Goal: Transaction & Acquisition: Purchase product/service

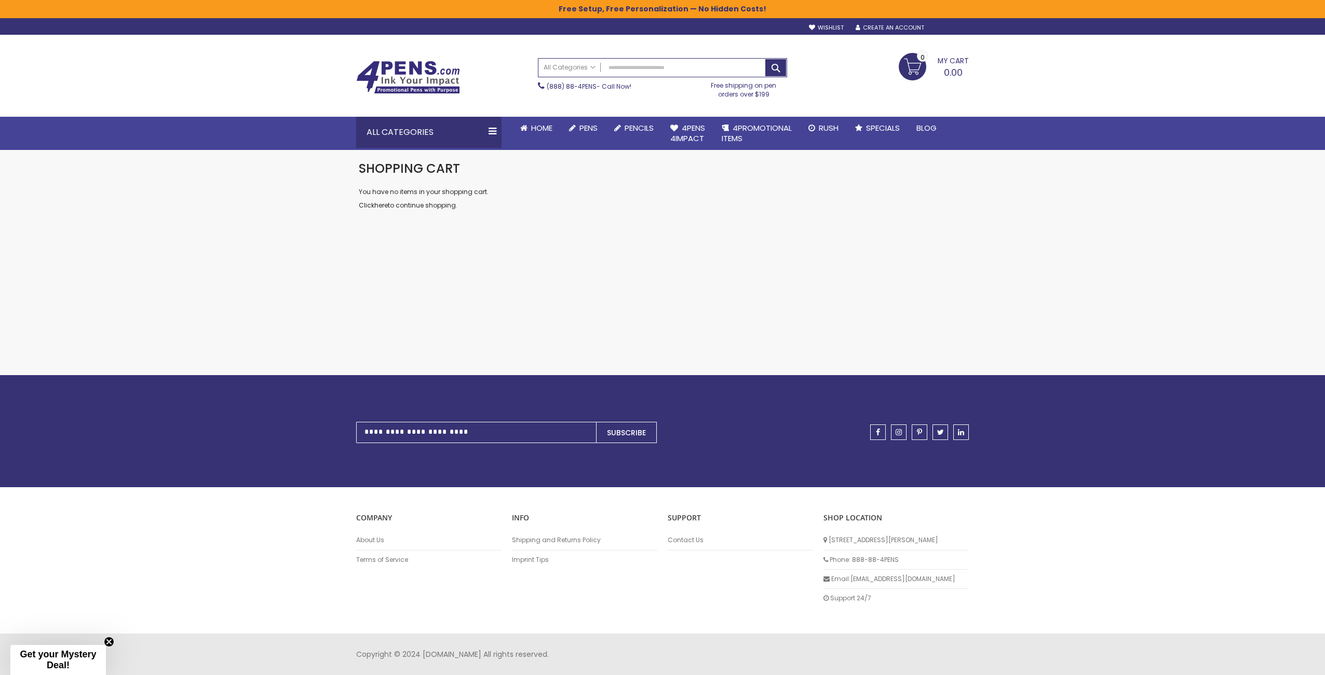
type input "**********"
click at [957, 26] on div "Sign In" at bounding box center [951, 28] width 34 height 8
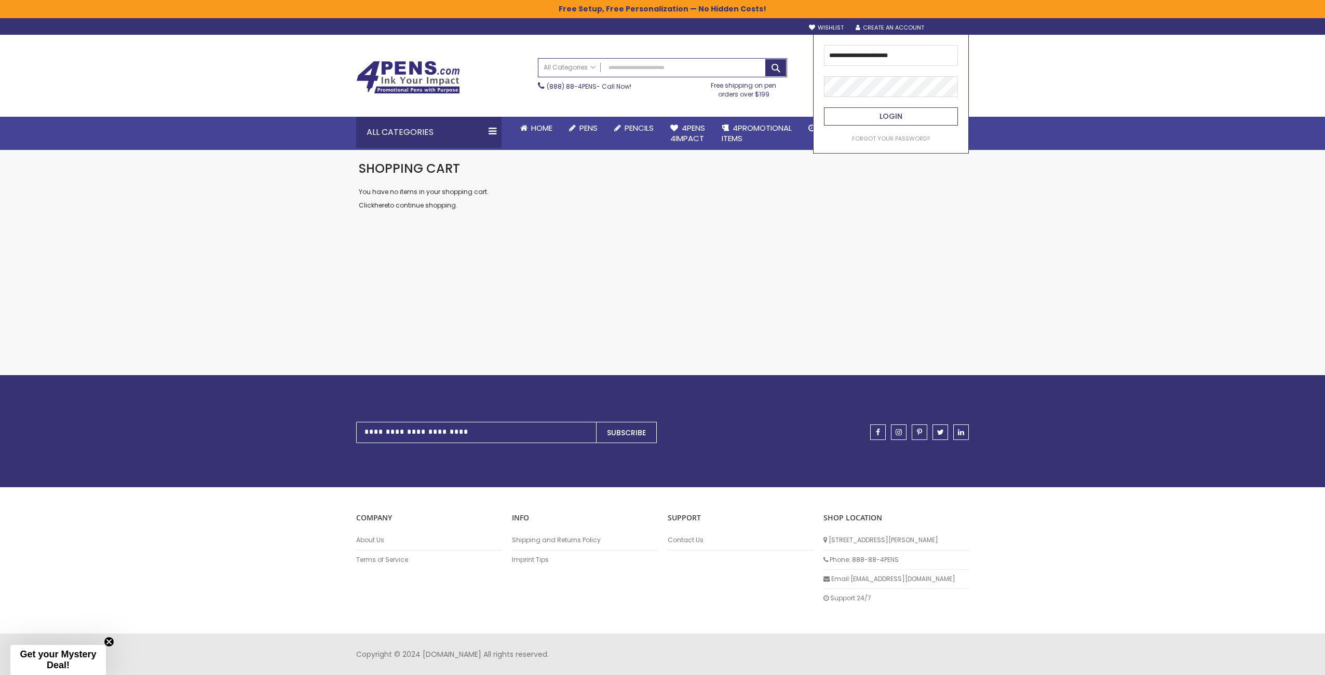
click at [832, 121] on button "Login" at bounding box center [891, 116] width 134 height 18
click at [864, 116] on button "Login" at bounding box center [891, 116] width 134 height 18
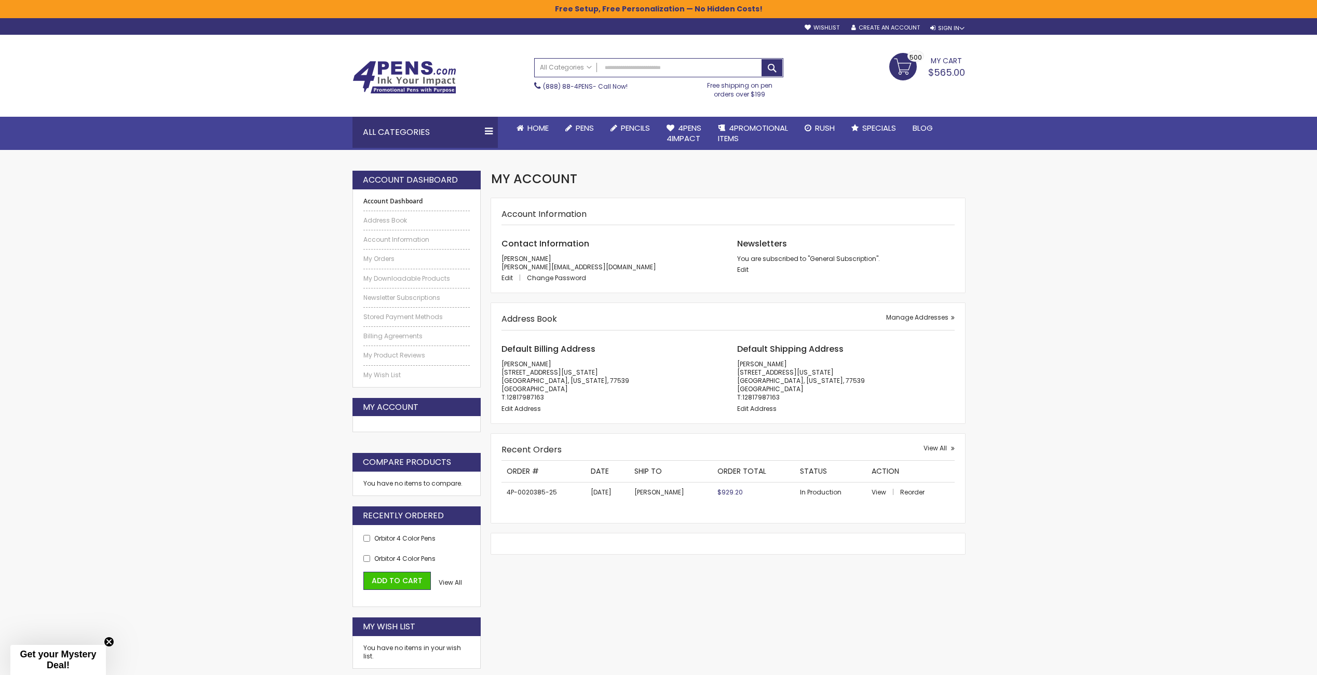
click at [903, 69] on link "My Cart $565.00 500 500 items" at bounding box center [927, 66] width 76 height 26
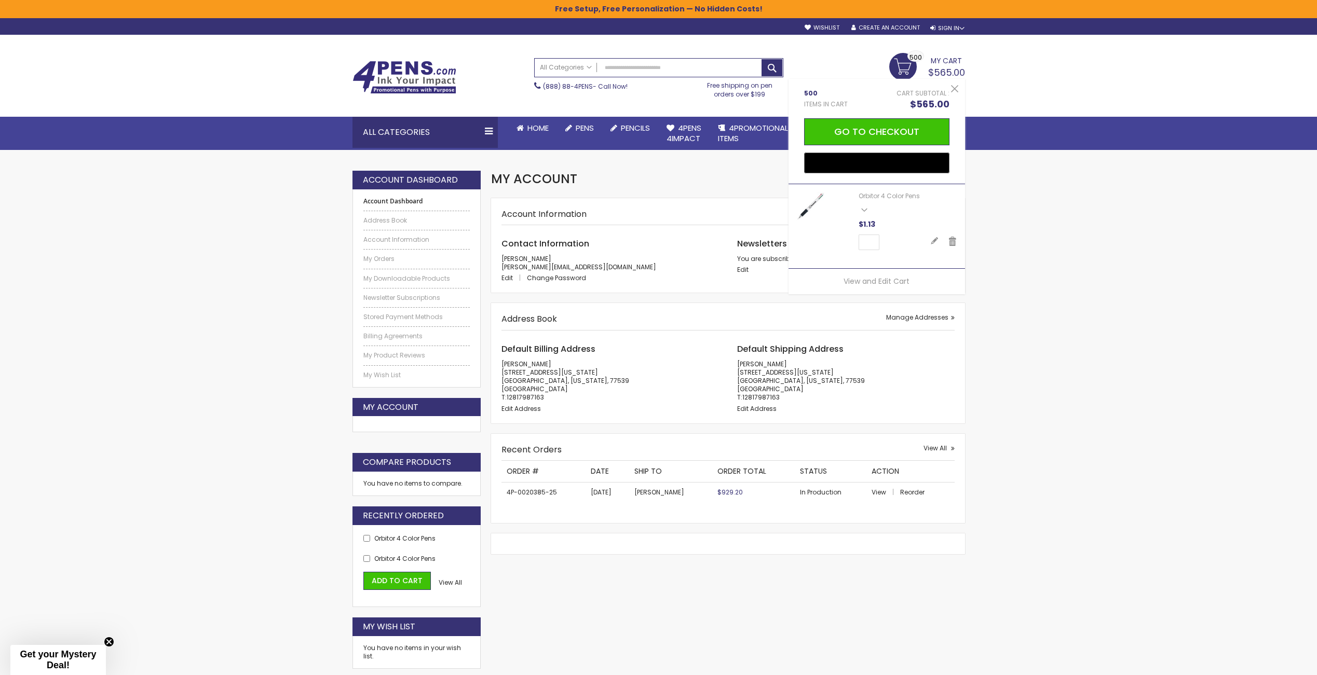
click at [951, 61] on span "My Cart" at bounding box center [946, 59] width 31 height 13
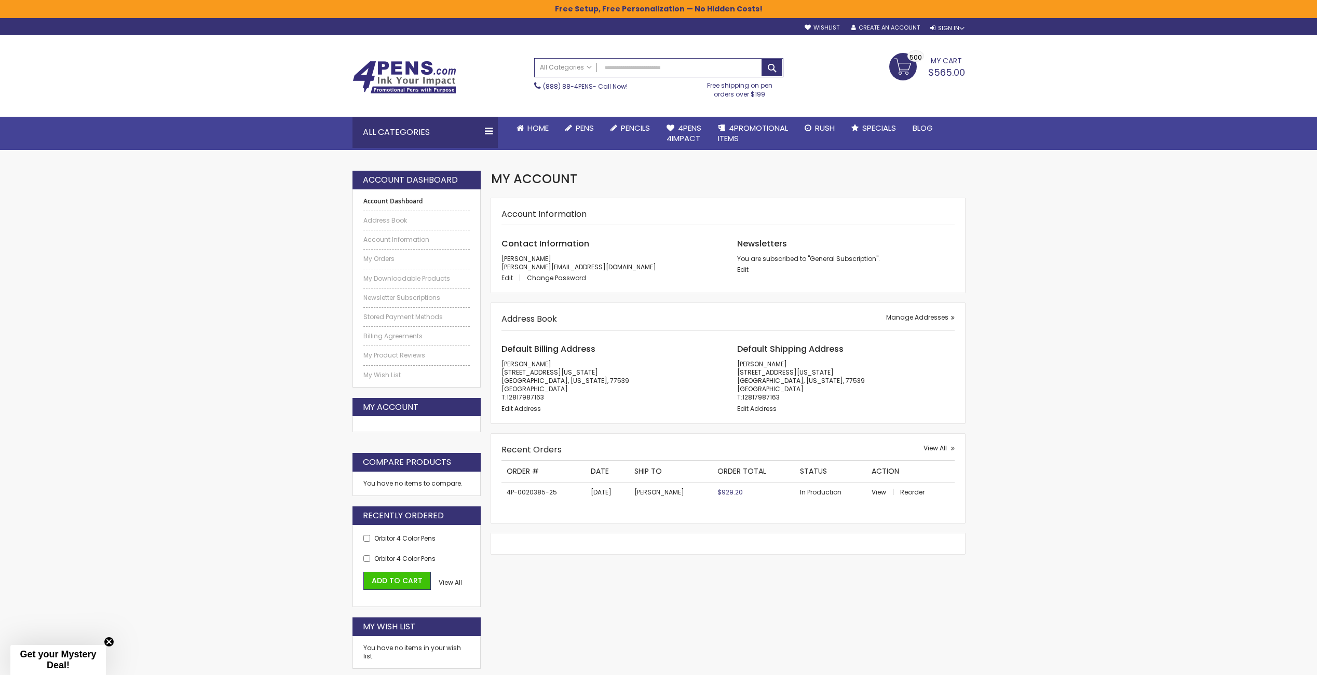
click at [949, 73] on span "$565.00" at bounding box center [946, 72] width 37 height 13
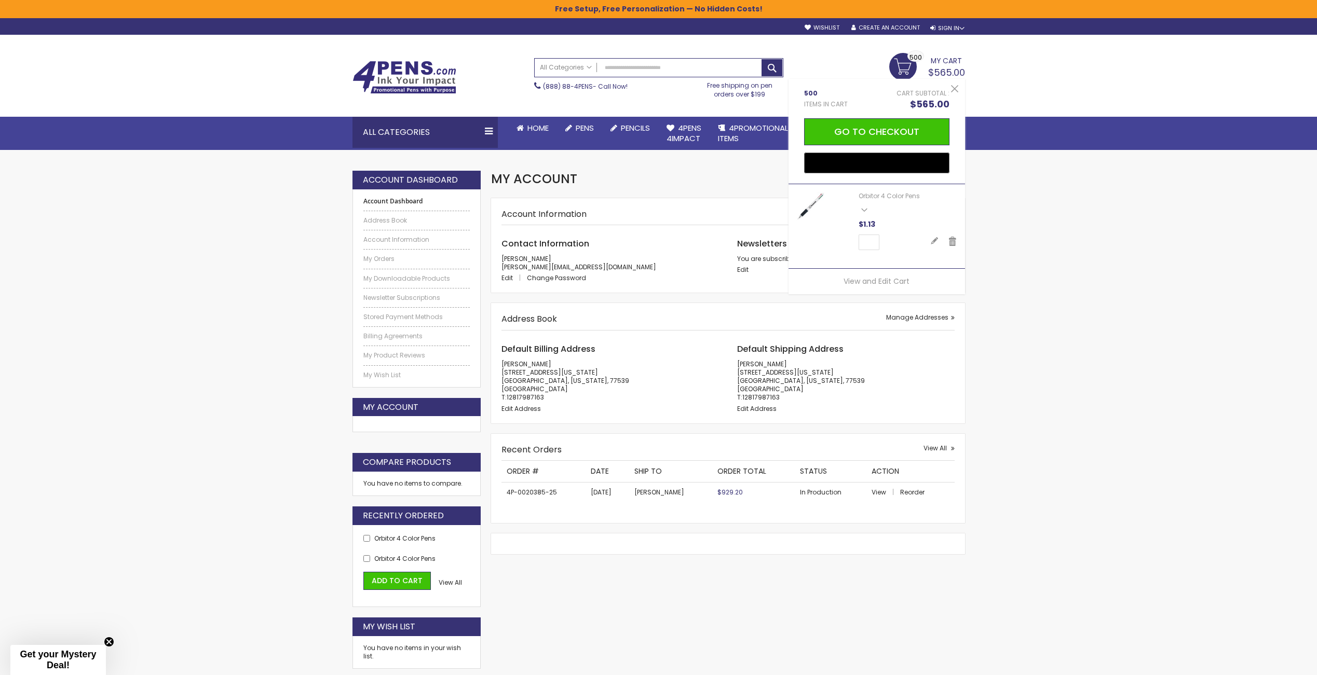
click at [948, 63] on span "My Cart" at bounding box center [946, 59] width 31 height 13
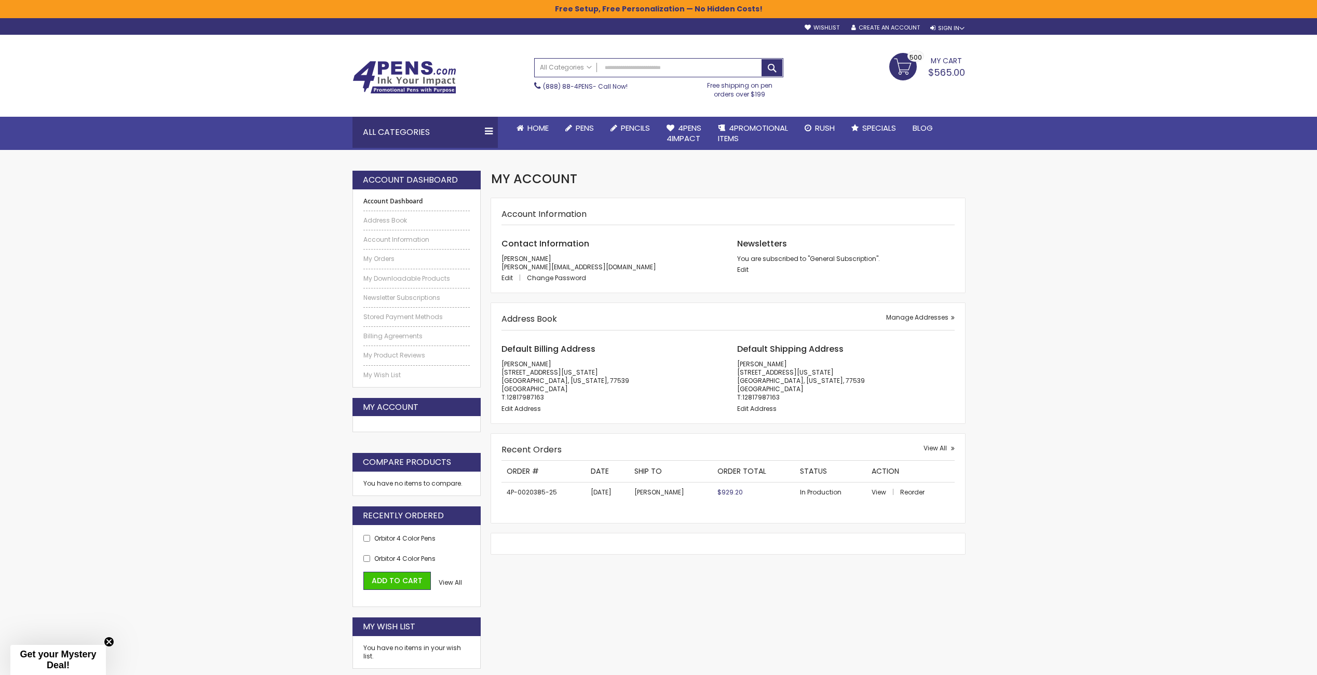
click at [879, 69] on div "My Cart $565.00 500 500 items My Cart 500 Close 500 Items in Cart Cart Subtotal…" at bounding box center [879, 66] width 182 height 26
click at [899, 64] on link "My Cart $565.00 500 500 items" at bounding box center [927, 66] width 76 height 26
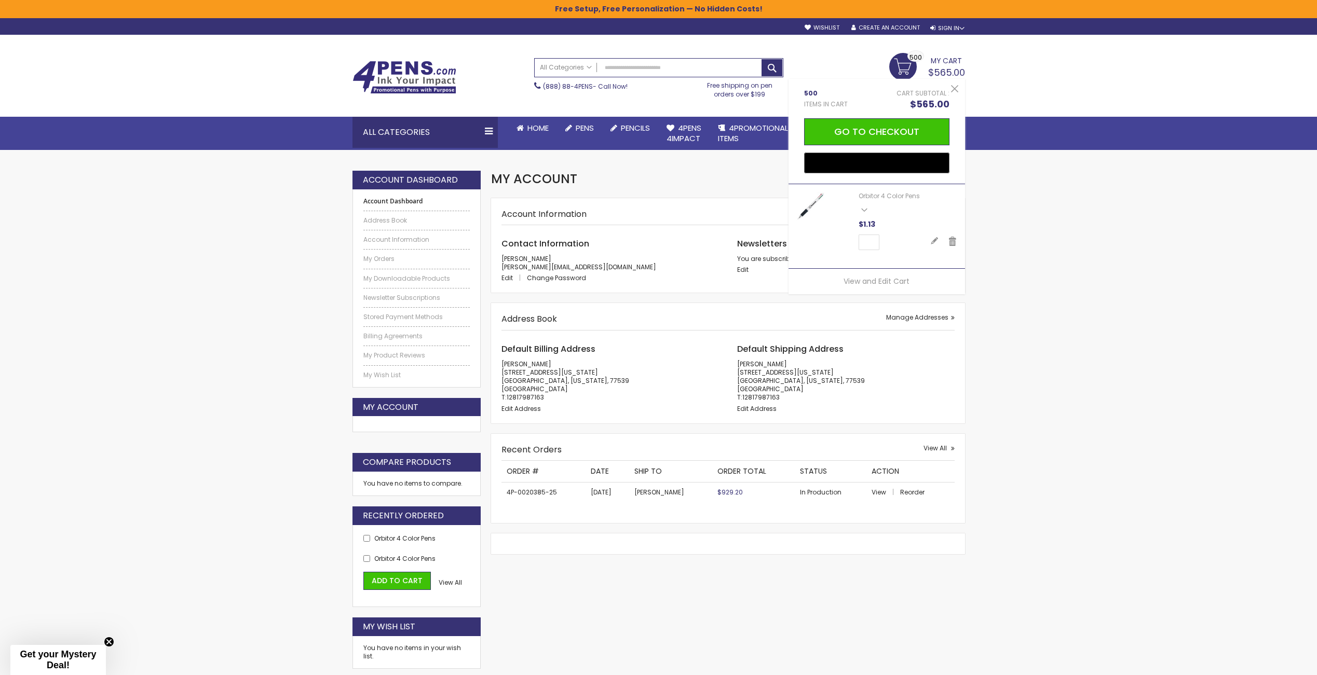
click at [811, 204] on img at bounding box center [810, 206] width 29 height 29
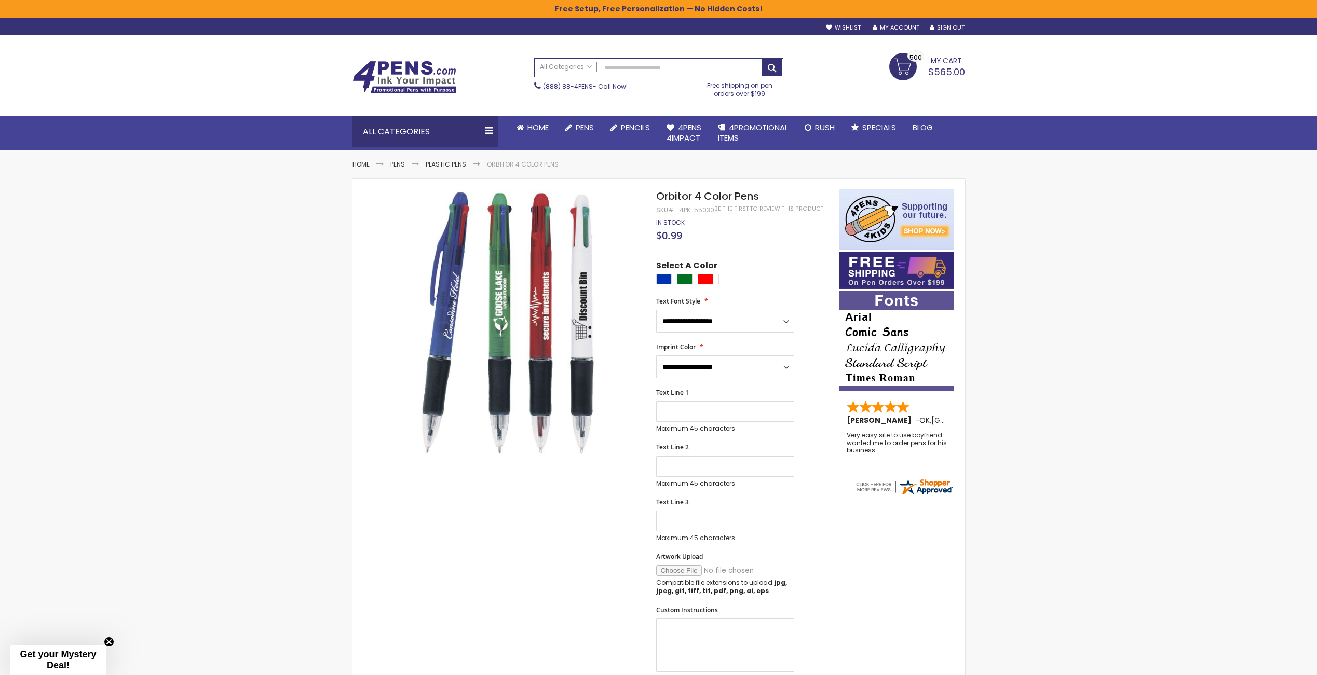
click at [942, 72] on span "$565.00" at bounding box center [946, 71] width 37 height 13
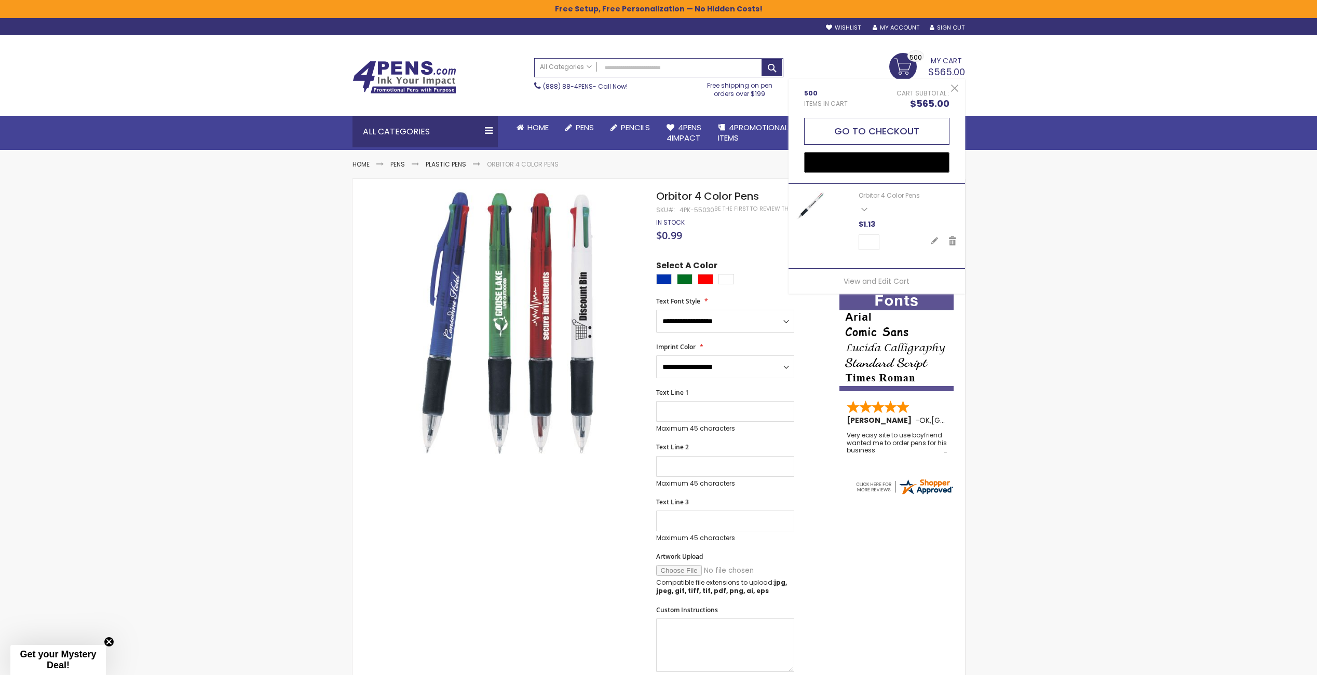
click at [894, 133] on button "Go to Checkout" at bounding box center [876, 131] width 145 height 27
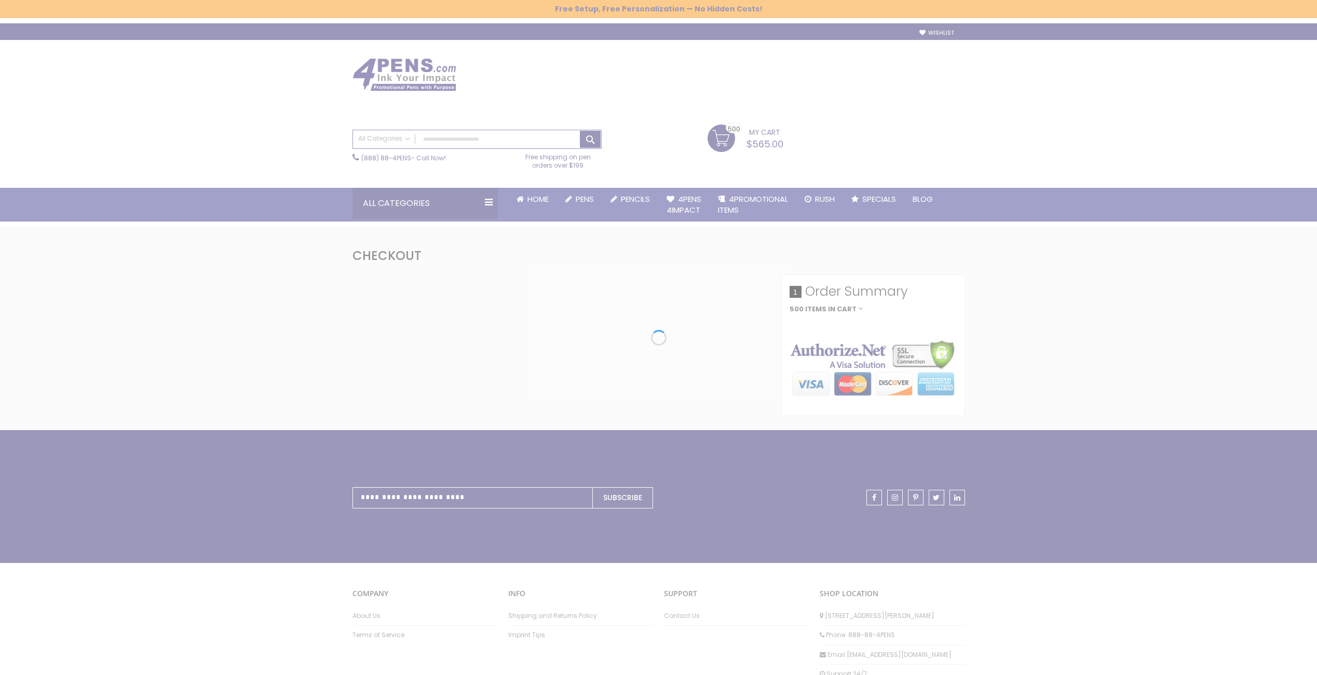
select select "*"
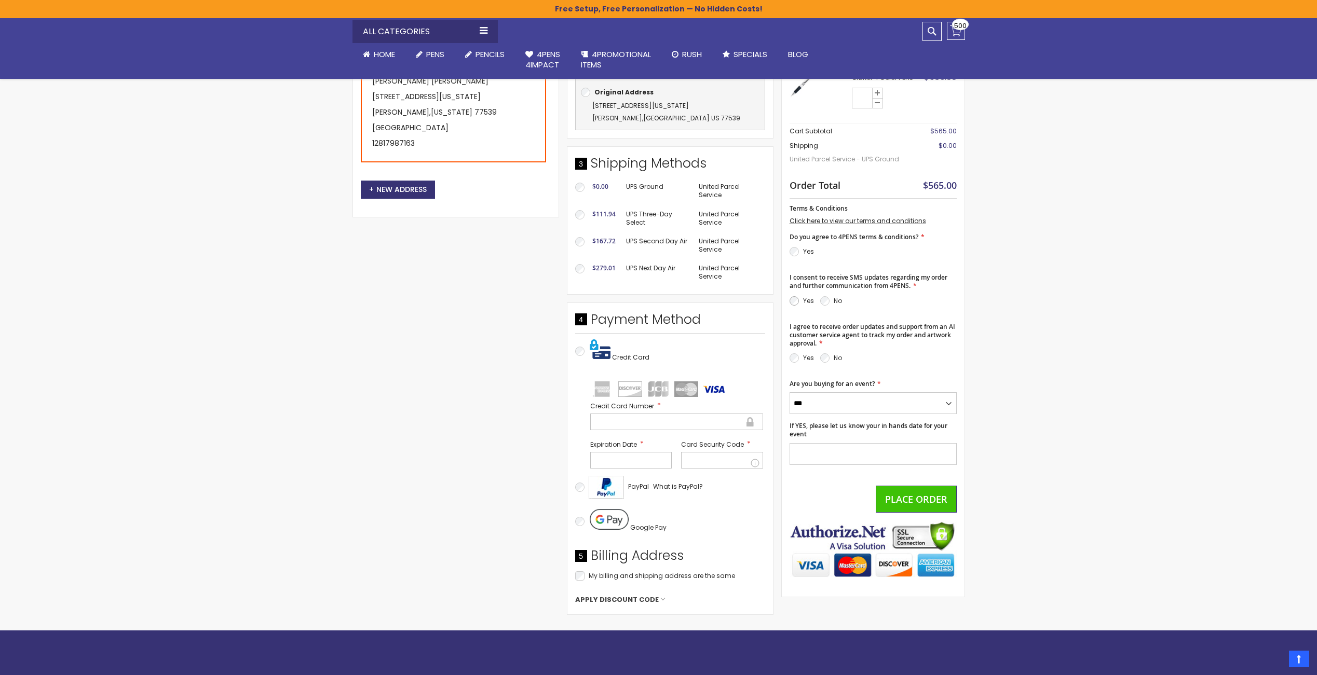
scroll to position [247, 0]
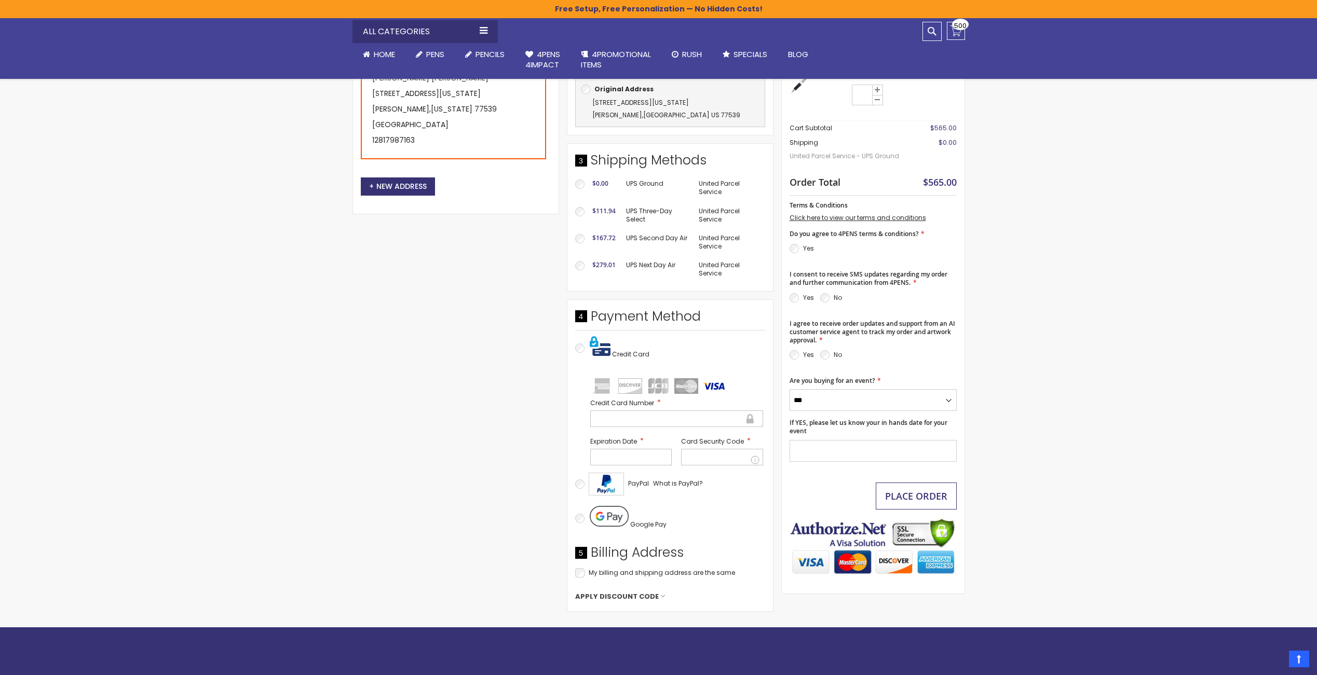
click at [909, 495] on span "Place Order" at bounding box center [916, 496] width 62 height 12
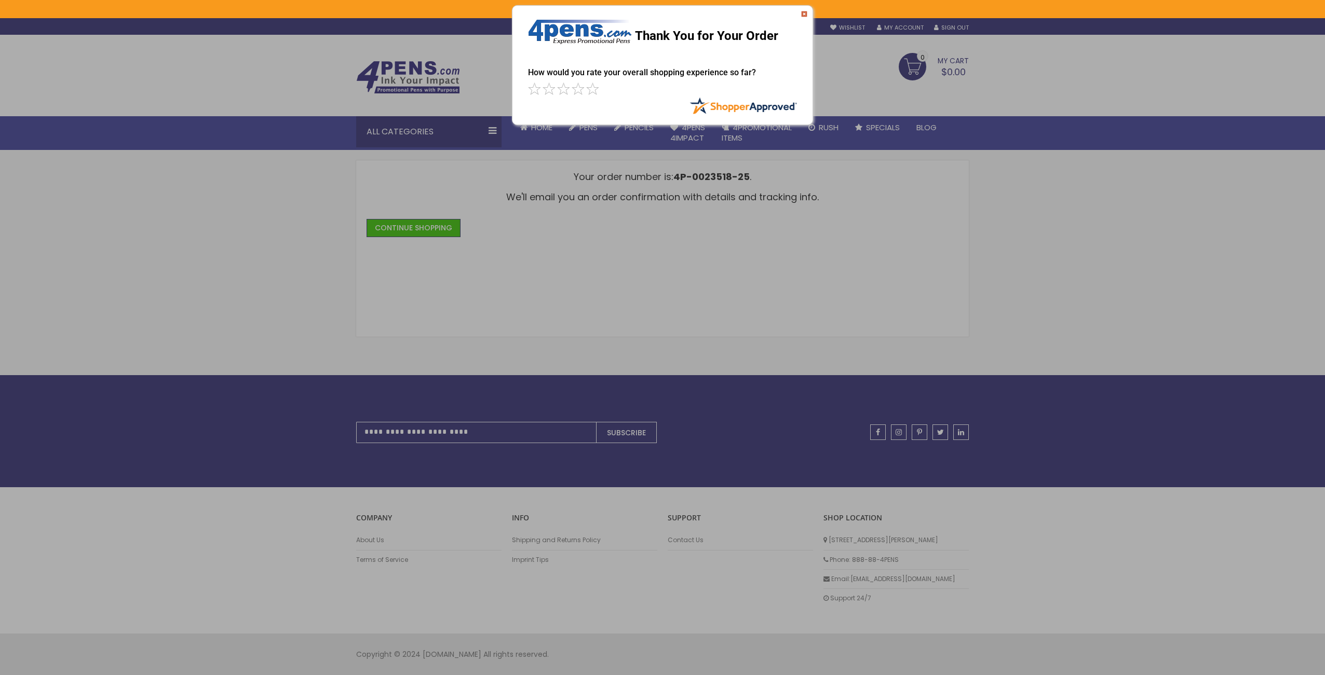
click at [805, 14] on img at bounding box center [804, 14] width 6 height 6
